Goal: Communication & Community: Ask a question

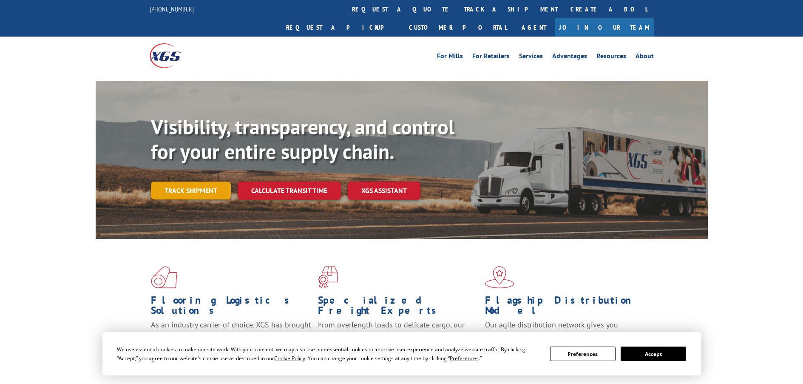
click at [193, 182] on link "Track shipment" at bounding box center [191, 191] width 80 height 18
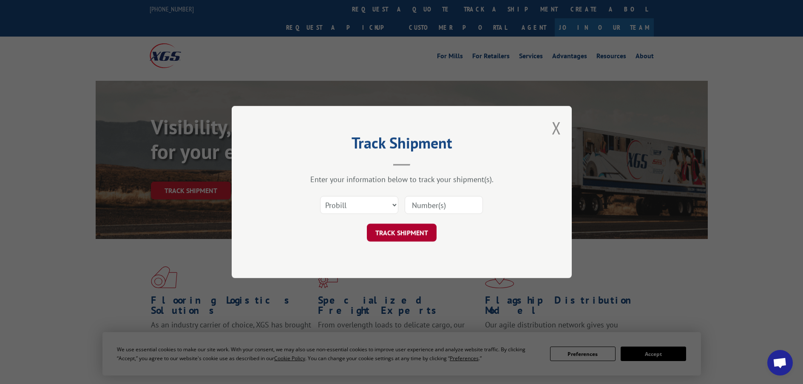
click at [392, 236] on button "TRACK SHIPMENT" at bounding box center [402, 233] width 70 height 18
click at [781, 356] on span "Open chat" at bounding box center [780, 363] width 26 height 26
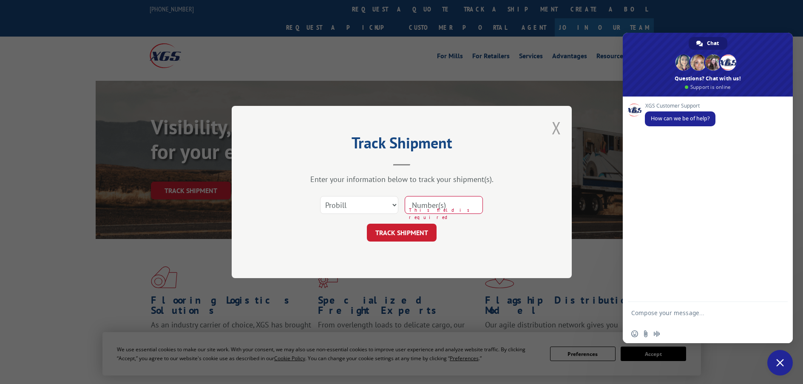
click at [556, 128] on button "Close modal" at bounding box center [556, 127] width 9 height 23
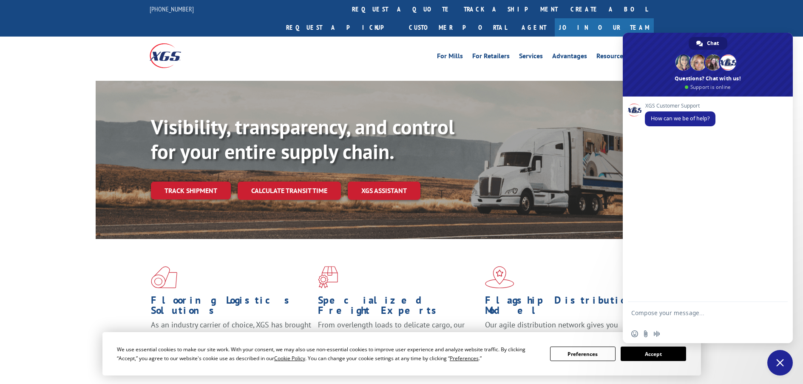
click at [652, 314] on textarea "Compose your message..." at bounding box center [698, 316] width 134 height 15
type textarea "Hello"
click at [656, 313] on textarea "Compose your message..." at bounding box center [698, 314] width 134 height 8
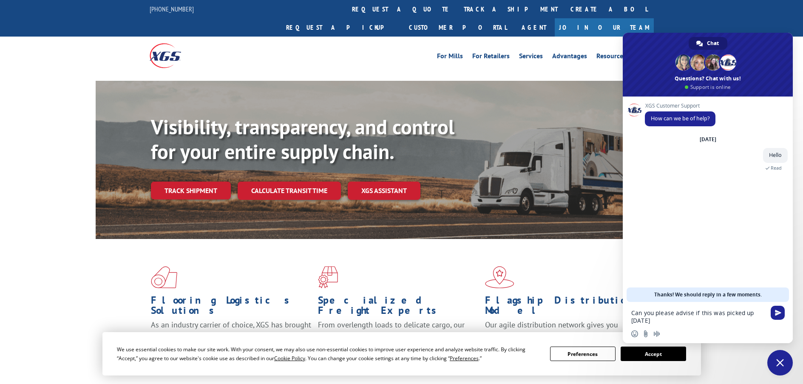
paste textarea "00070047"
type textarea "Can you please advise if this was picked up [DATE] 00070047"
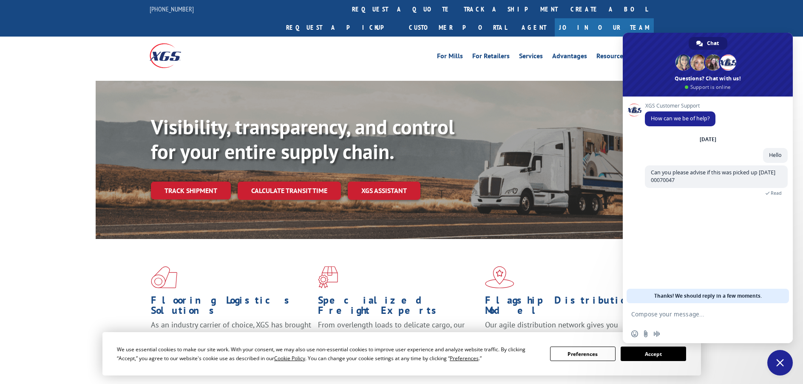
click at [717, 225] on div "XGS Customer Support How can we be of help? [DATE] Hello A few seconds ago Can …" at bounding box center [708, 200] width 170 height 207
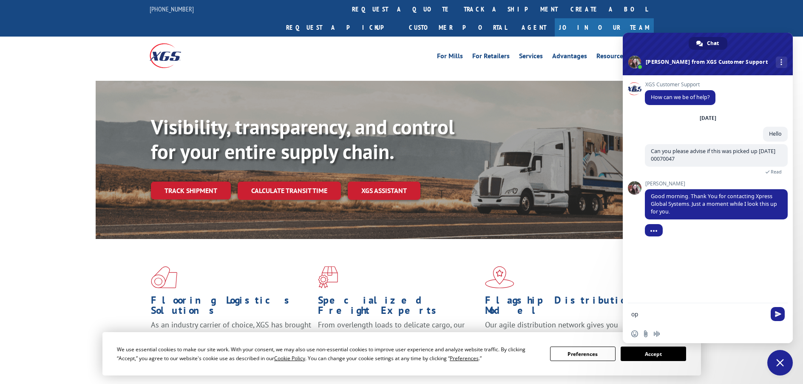
type textarea "o"
type textarea "Ok ty"
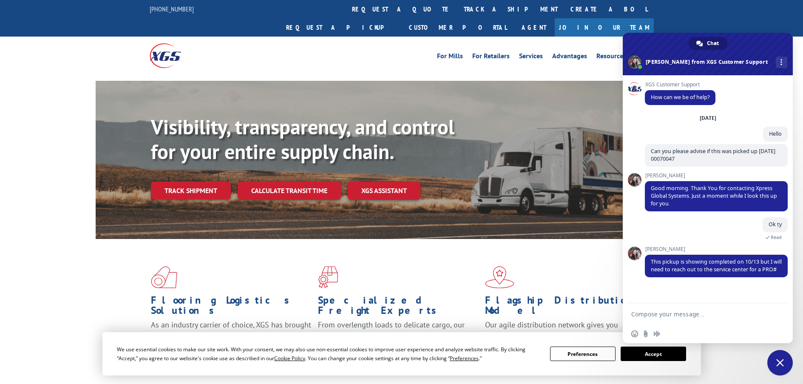
click at [678, 310] on form at bounding box center [698, 314] width 134 height 23
click at [674, 315] on textarea "Compose your message..." at bounding box center [698, 314] width 134 height 8
type textarea "Yes please ty"
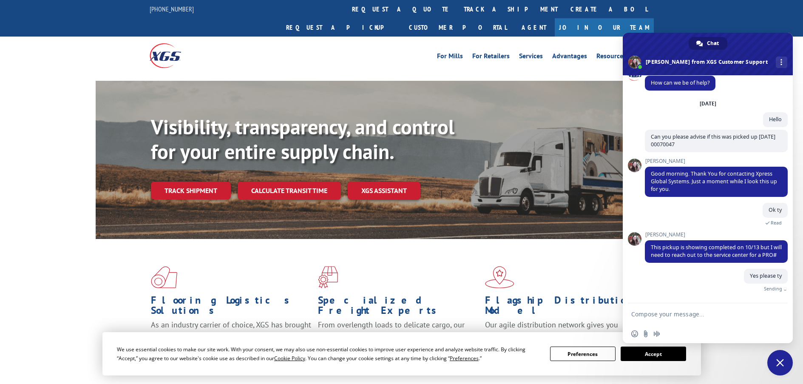
click at [682, 291] on div "Yes please ty Just now Sending" at bounding box center [716, 286] width 143 height 34
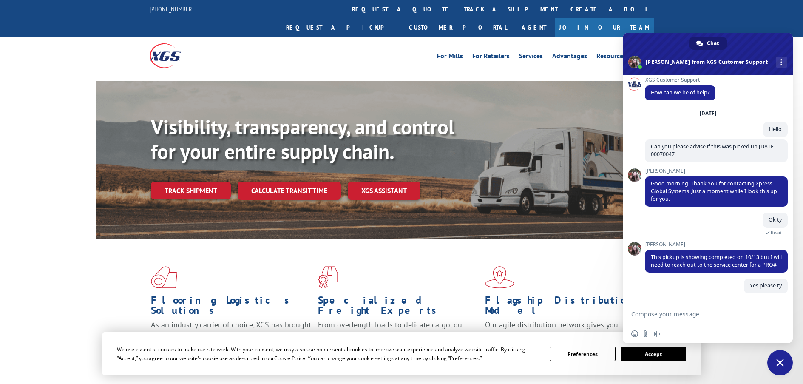
scroll to position [12, 0]
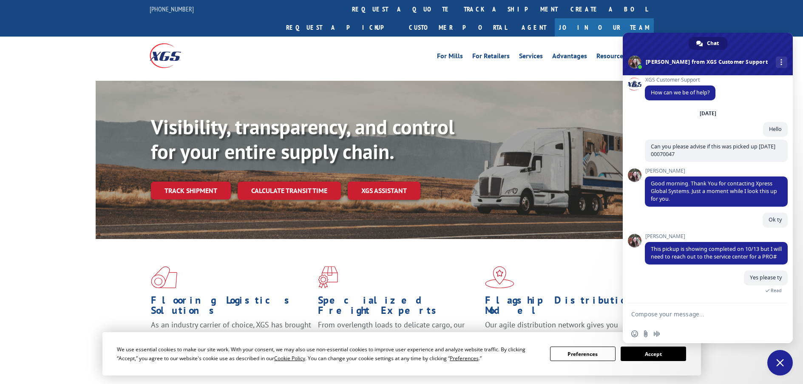
click at [675, 281] on div "Yes please ty Just now Read" at bounding box center [716, 286] width 143 height 32
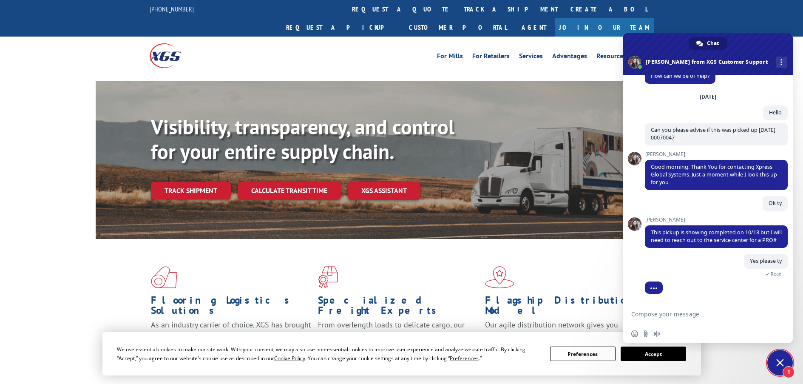
scroll to position [65, 0]
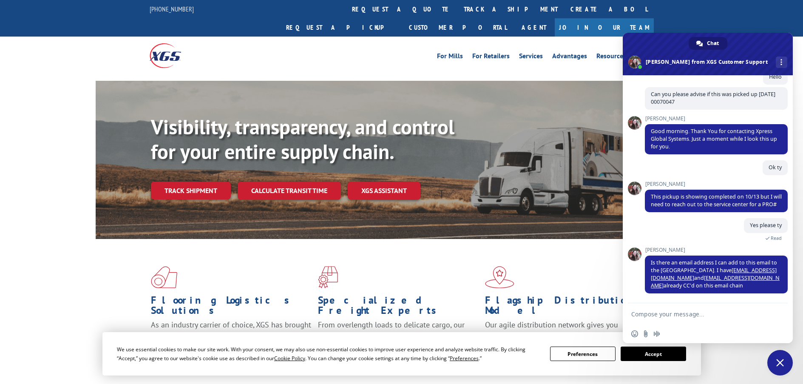
click at [655, 233] on div "Yes please ty 4 minutes ago Read" at bounding box center [716, 232] width 143 height 29
click at [691, 312] on textarea "Compose your message..." at bounding box center [698, 314] width 134 height 8
type textarea "[EMAIL_ADDRESS][DOMAIN_NAME]"
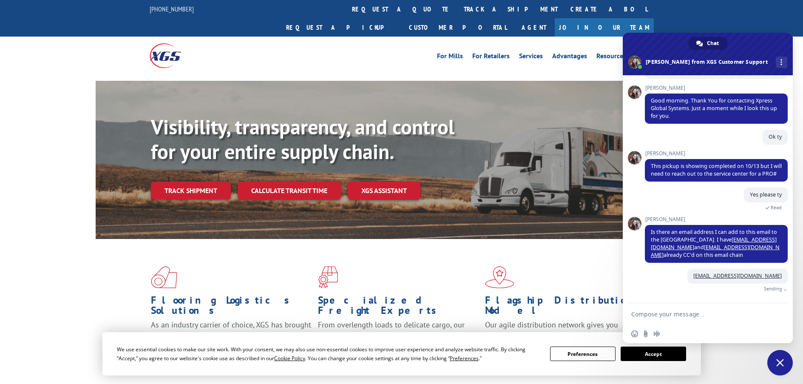
click at [673, 290] on div "[EMAIL_ADDRESS][DOMAIN_NAME] Just now Sending" at bounding box center [716, 286] width 143 height 34
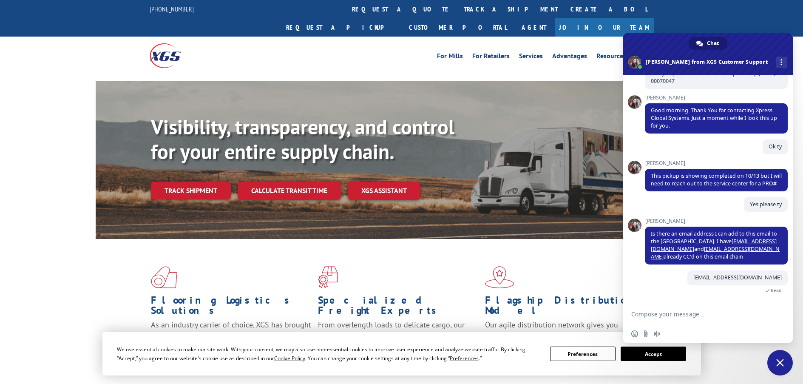
click at [668, 283] on div "[EMAIL_ADDRESS][DOMAIN_NAME] Just now Read" at bounding box center [716, 286] width 143 height 32
click at [652, 277] on div "[EMAIL_ADDRESS][DOMAIN_NAME] Just now Read" at bounding box center [716, 286] width 143 height 32
click at [656, 299] on div "[EMAIL_ADDRESS][DOMAIN_NAME] Just now Read" at bounding box center [716, 286] width 143 height 32
type textarea "[EMAIL_ADDRESS][DOMAIN_NAME]"
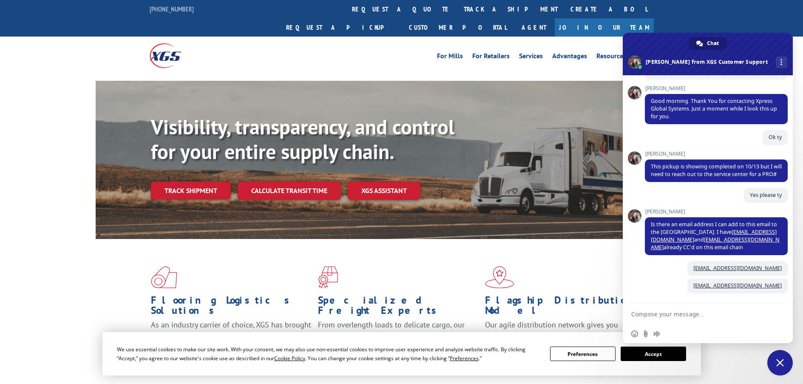
scroll to position [103, 0]
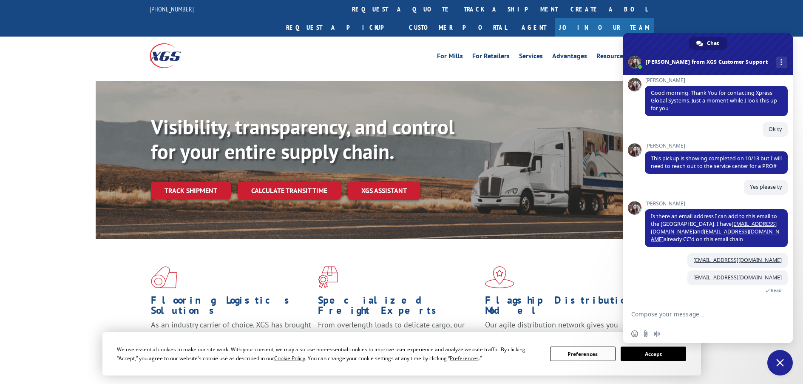
click at [653, 277] on div "[EMAIL_ADDRESS][DOMAIN_NAME] Just now Read" at bounding box center [716, 286] width 143 height 32
click at [662, 275] on div "[EMAIL_ADDRESS][DOMAIN_NAME] Just now Read" at bounding box center [716, 286] width 143 height 32
click at [682, 265] on div "[EMAIL_ADDRESS][DOMAIN_NAME] A few seconds ago" at bounding box center [716, 261] width 143 height 17
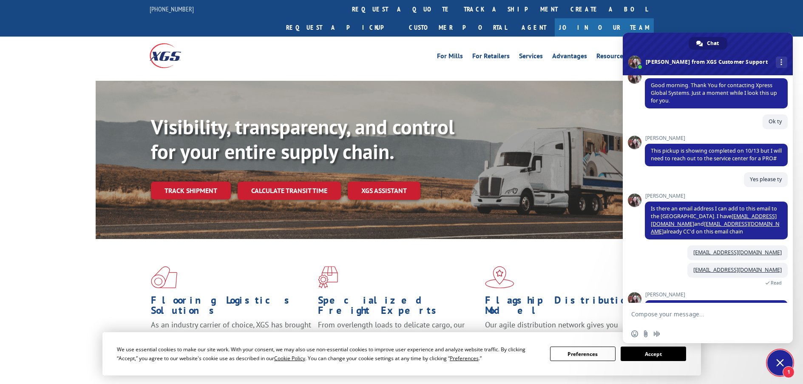
scroll to position [140, 0]
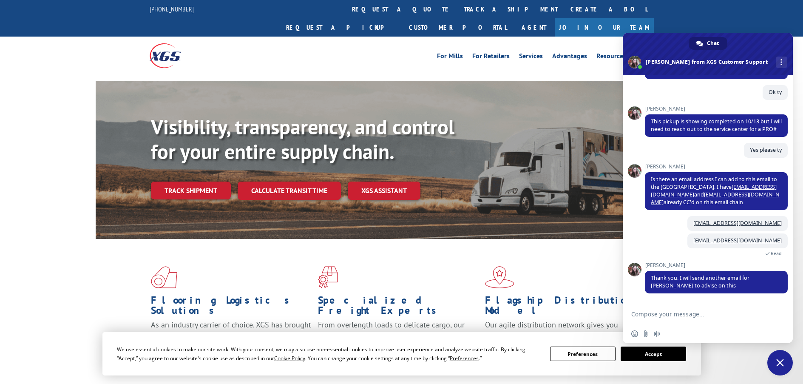
click at [411, 214] on div "Visibility, transparency, and control for your entire supply chain. Track shipm…" at bounding box center [429, 174] width 557 height 119
click at [670, 310] on textarea "Compose your message..." at bounding box center [698, 314] width 134 height 8
type textarea "Ok ty"
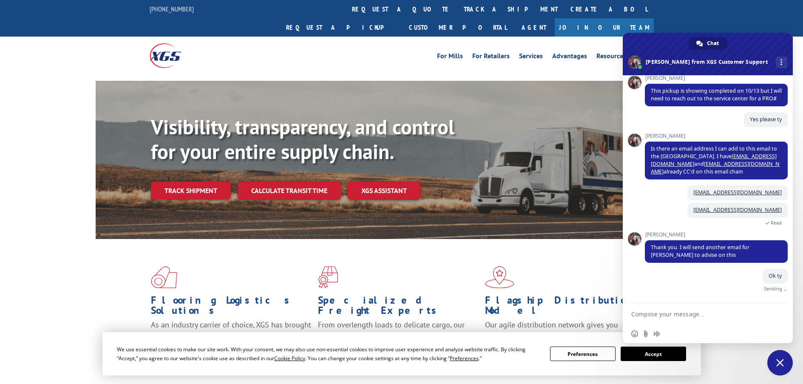
scroll to position [161, 0]
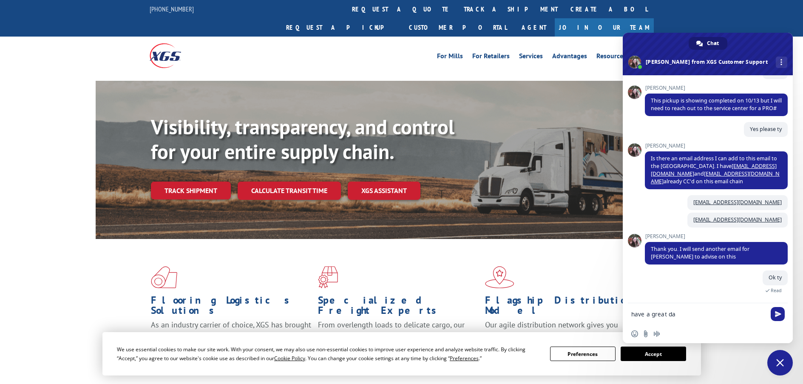
type textarea "have a great day"
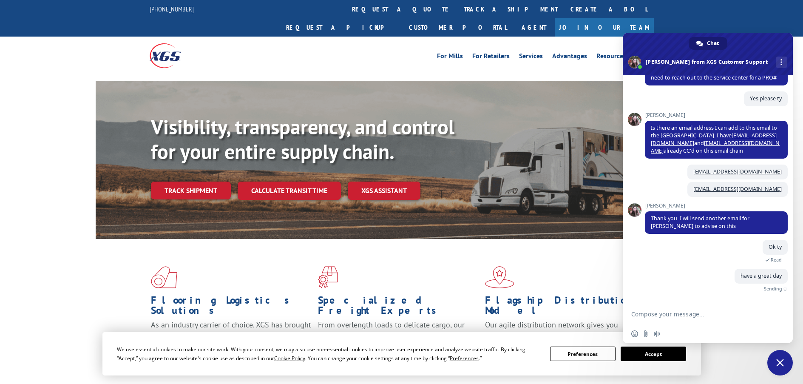
scroll to position [178, 0]
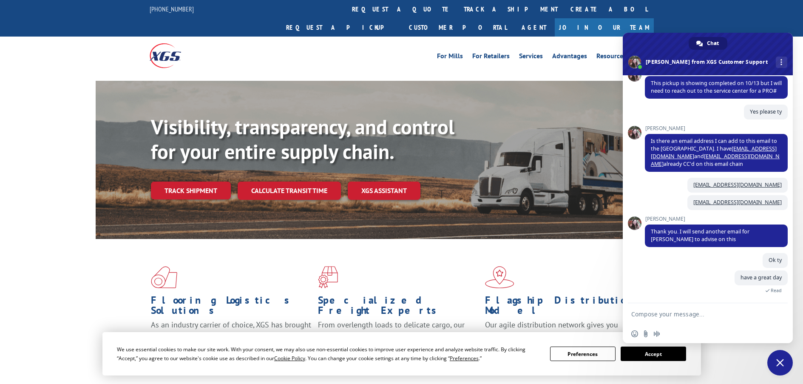
click at [654, 280] on div "have a great day Just now Read" at bounding box center [716, 286] width 143 height 32
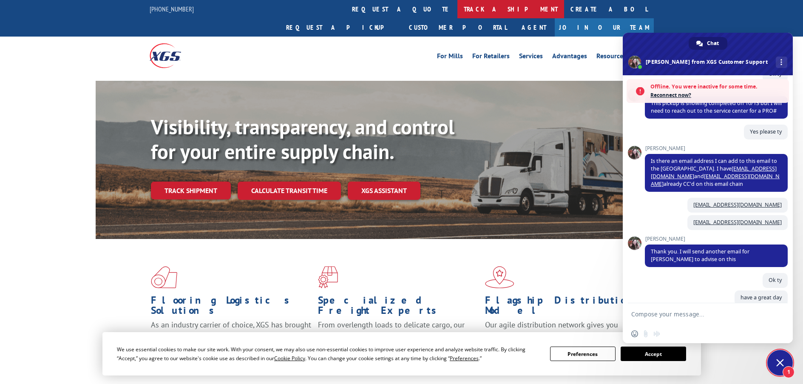
scroll to position [215, 0]
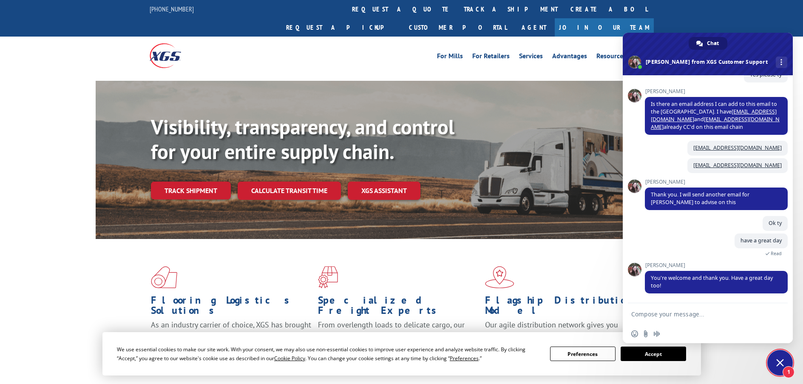
click at [455, 266] on span at bounding box center [401, 277] width 167 height 22
click at [782, 364] on span "Close chat" at bounding box center [780, 363] width 8 height 8
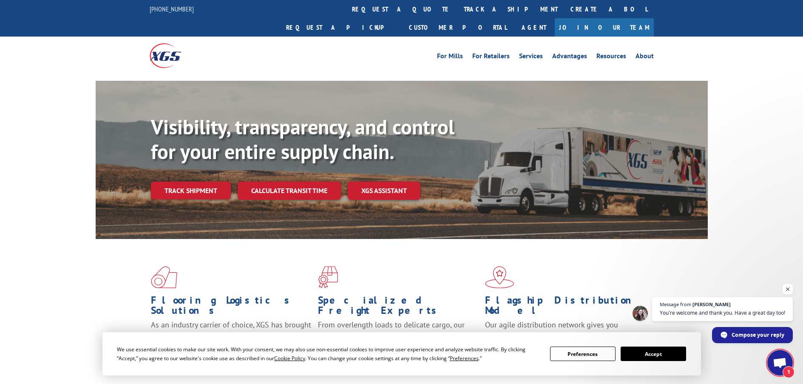
click at [784, 363] on span "Open chat" at bounding box center [780, 364] width 14 height 12
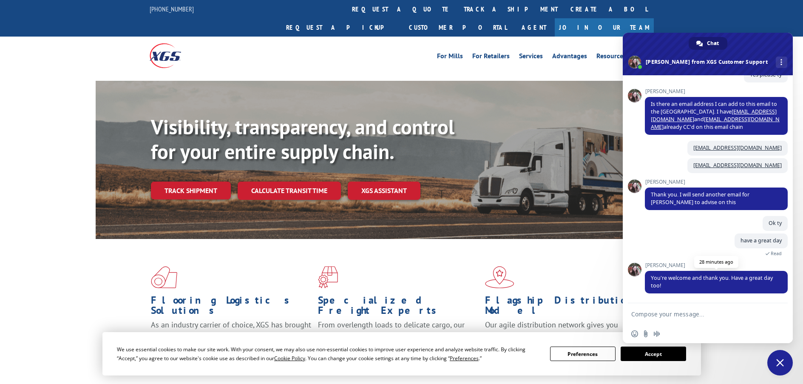
click at [688, 274] on span "You're welcome and thank you. Have a great day too!" at bounding box center [712, 281] width 122 height 15
click at [671, 240] on div "have a great day 29 minutes ago Read" at bounding box center [716, 247] width 143 height 29
click at [776, 362] on span "Close chat" at bounding box center [780, 363] width 8 height 8
